Goal: Information Seeking & Learning: Learn about a topic

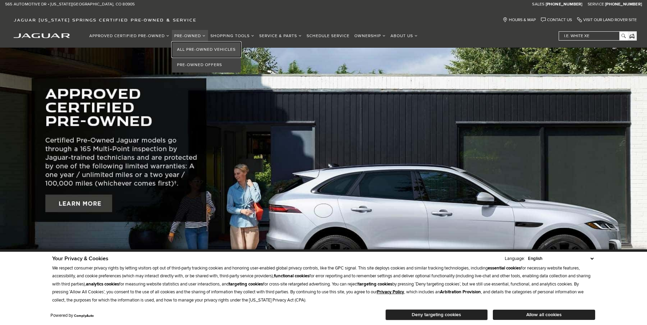
click at [192, 50] on link "All Pre-Owned Vehicles" at bounding box center [206, 49] width 69 height 15
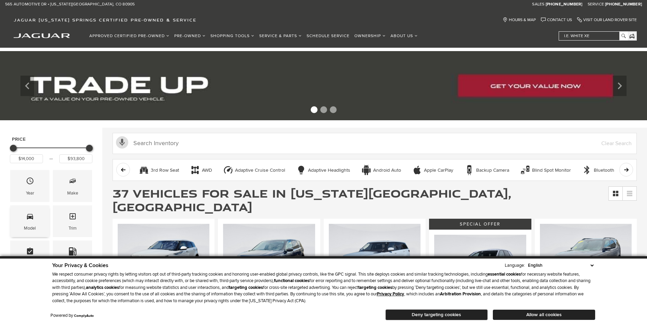
click at [38, 221] on div "Model" at bounding box center [29, 222] width 39 height 32
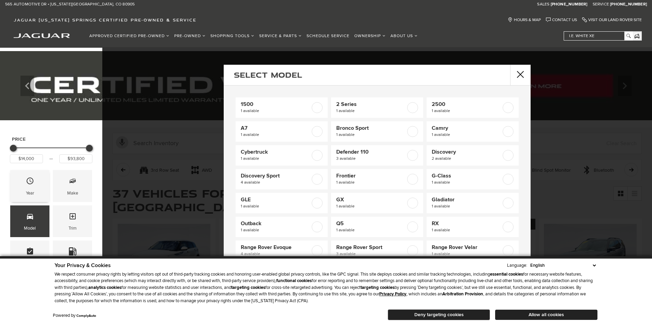
click at [34, 192] on div "Year" at bounding box center [30, 194] width 8 height 8
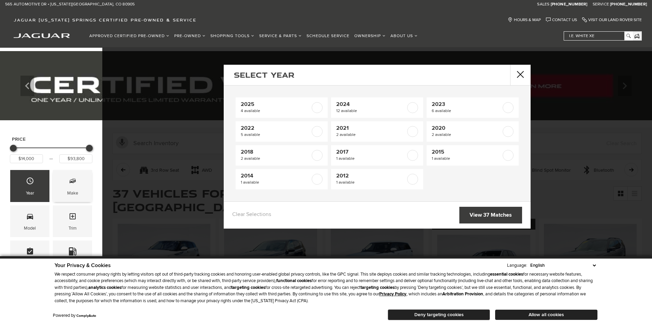
click at [81, 189] on div "Make" at bounding box center [72, 186] width 39 height 32
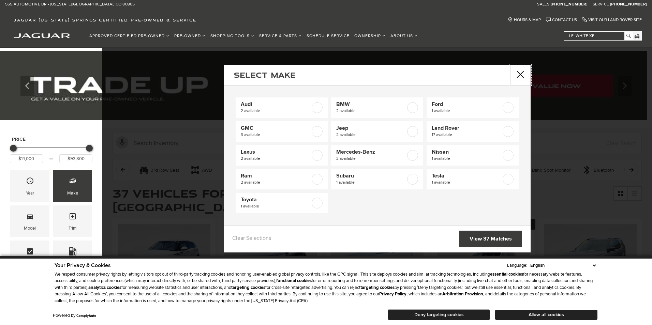
click at [525, 72] on button "close" at bounding box center [520, 75] width 20 height 20
